Goal: Information Seeking & Learning: Find specific page/section

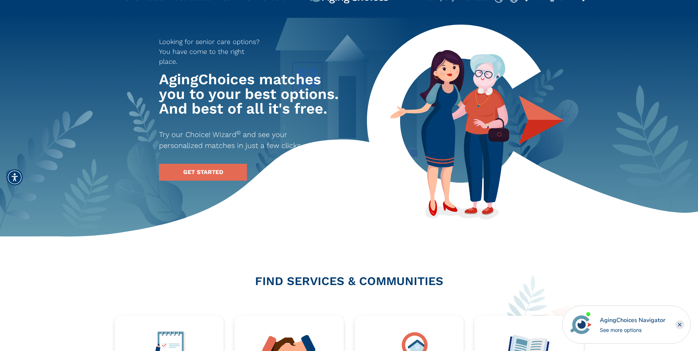
scroll to position [212, 0]
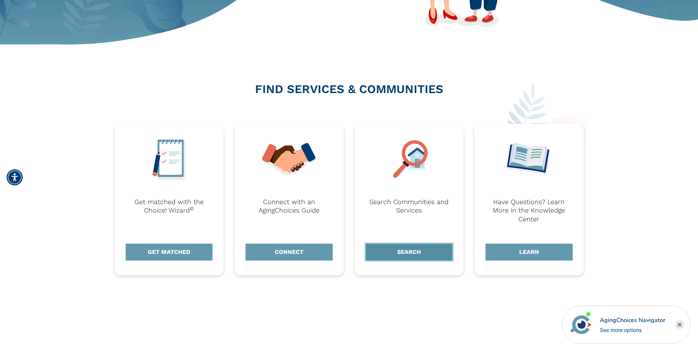
click at [396, 249] on link "SEARCH" at bounding box center [409, 252] width 87 height 17
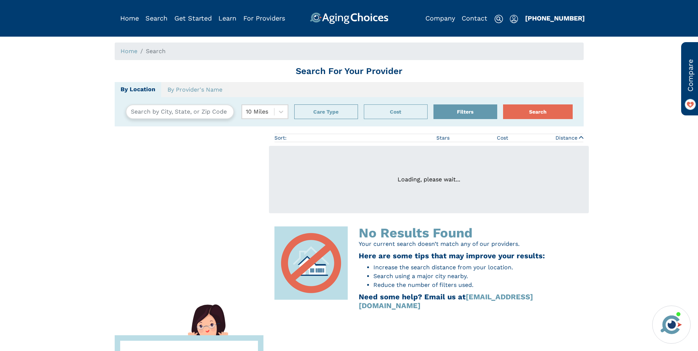
type input "Azusa, California, USA 91702"
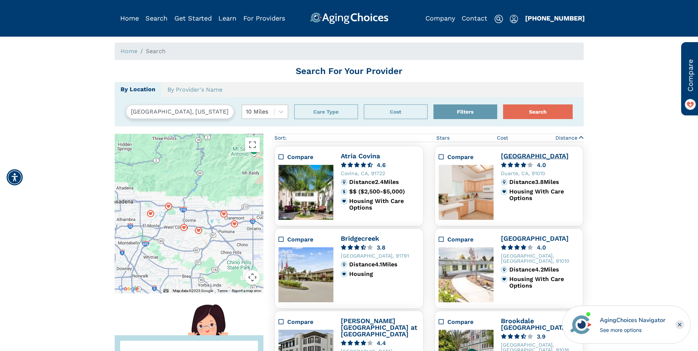
click at [515, 156] on link "[GEOGRAPHIC_DATA]" at bounding box center [535, 156] width 68 height 8
